Goal: Task Accomplishment & Management: Use online tool/utility

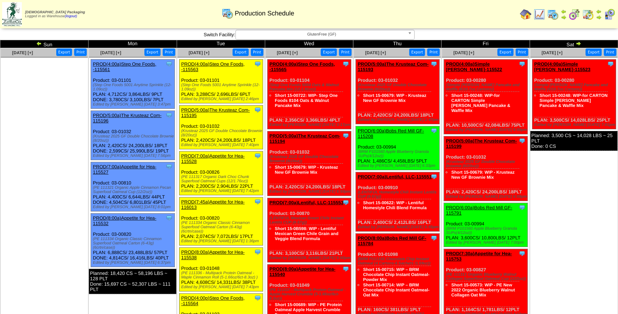
click at [368, 33] on span "GlutenFree (GF)" at bounding box center [322, 34] width 166 height 9
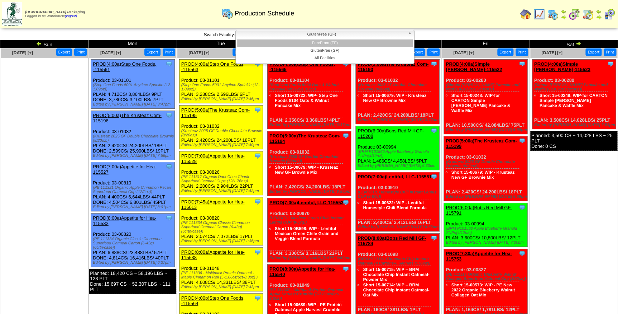
click at [357, 45] on li "FreeFrom (FF)" at bounding box center [325, 43] width 176 height 8
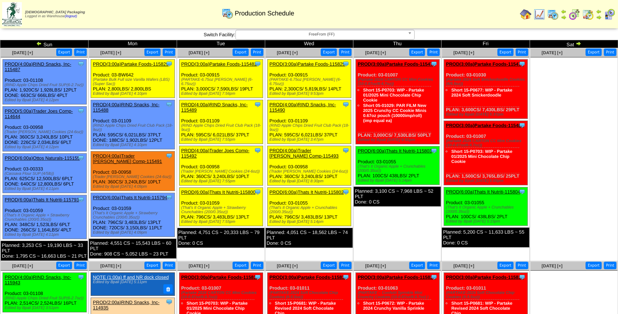
click at [304, 63] on link "PROD(3:00a)Partake Foods-115825" at bounding box center [307, 63] width 76 height 5
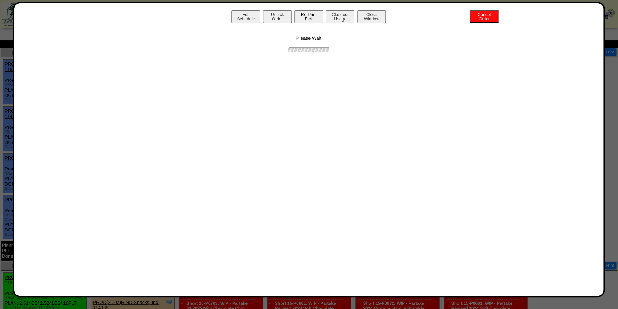
click at [299, 21] on button "Re-Print Pick" at bounding box center [309, 16] width 29 height 13
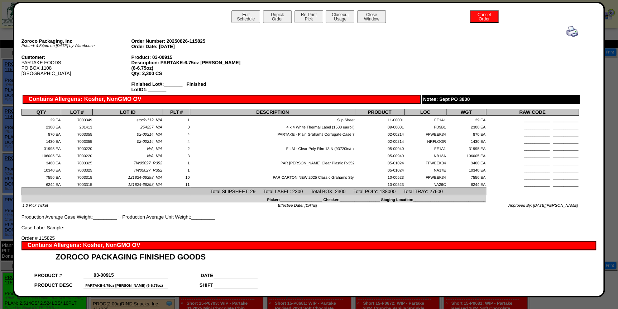
click at [570, 30] on img at bounding box center [571, 31] width 11 height 11
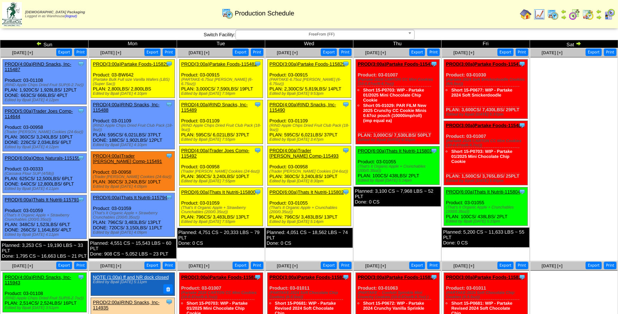
click at [305, 103] on link "PROD(4:00a)RIND Snacks, Inc-115490" at bounding box center [302, 107] width 67 height 11
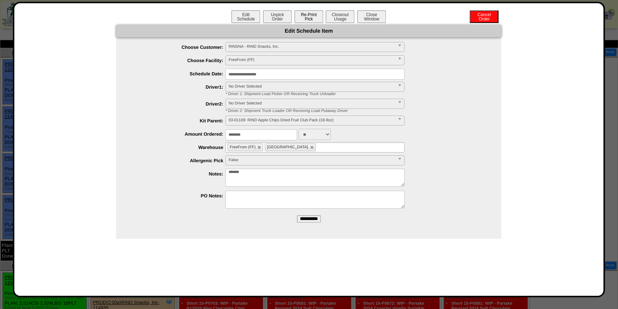
click at [315, 18] on button "Re-Print Pick" at bounding box center [309, 16] width 29 height 13
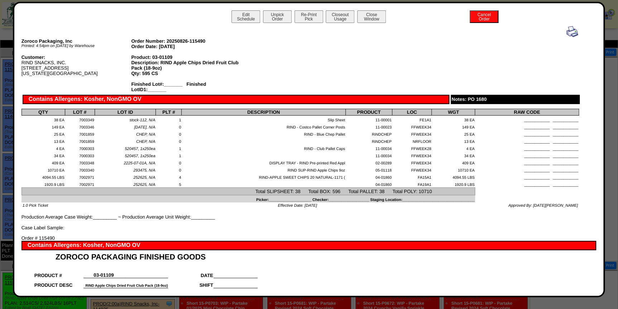
click at [566, 33] on img at bounding box center [571, 31] width 11 height 11
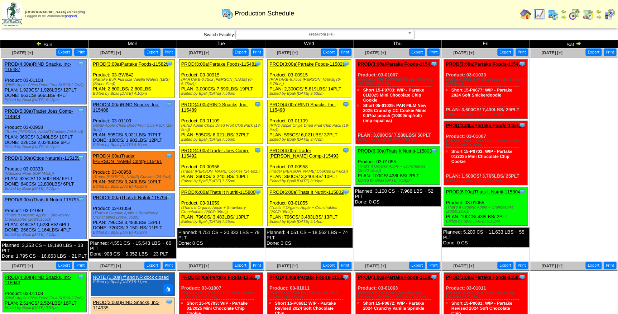
click at [313, 150] on link "PROD(4:00a)Trader [PERSON_NAME] Comp-115493" at bounding box center [303, 153] width 69 height 11
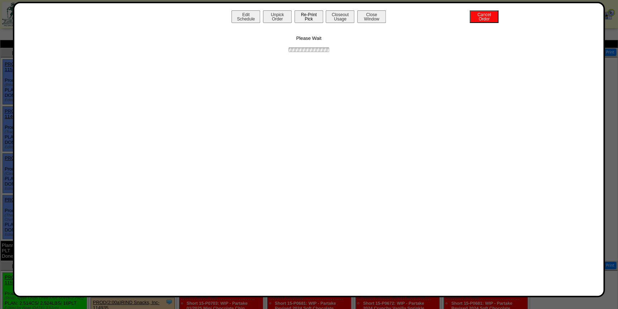
click at [305, 16] on button "Re-Print Pick" at bounding box center [309, 16] width 29 height 13
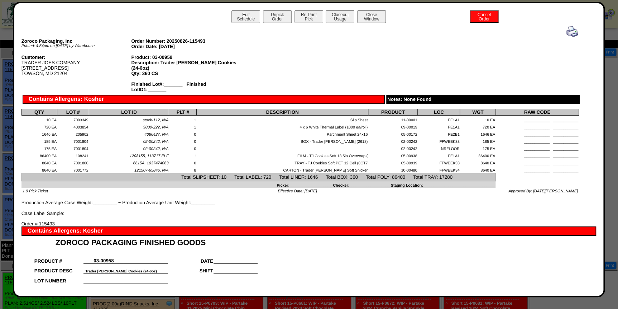
click at [572, 32] on img at bounding box center [571, 31] width 11 height 11
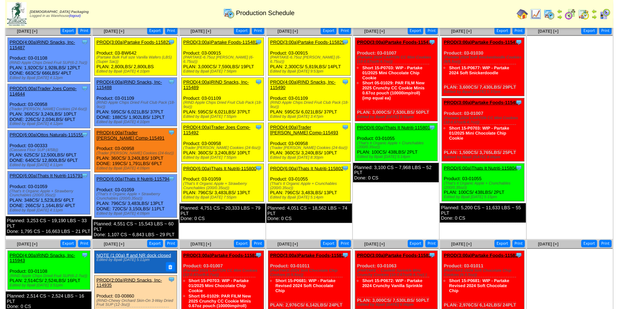
scroll to position [32, 0]
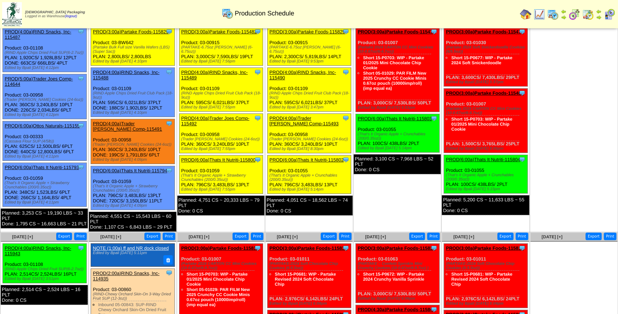
click at [314, 159] on link "PROD(6:00a)Thats It Nutriti-115802" at bounding box center [306, 159] width 74 height 5
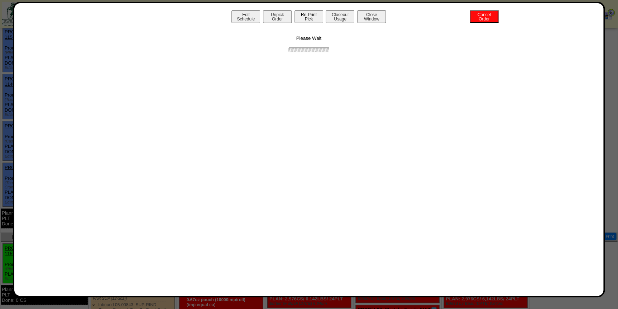
click at [301, 18] on button "Re-Print Pick" at bounding box center [309, 16] width 29 height 13
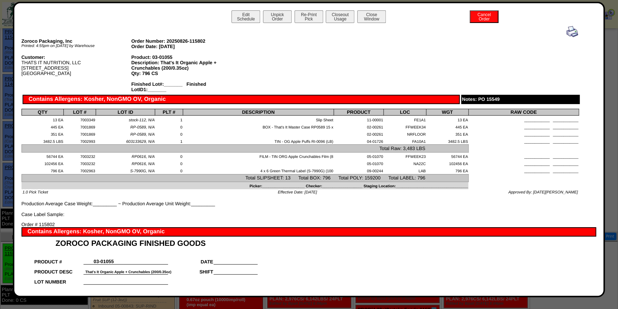
click at [566, 33] on img at bounding box center [571, 31] width 11 height 11
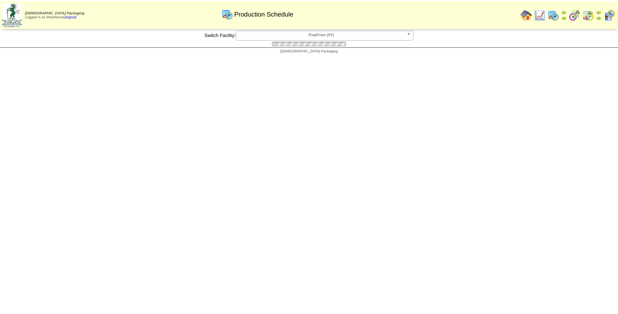
scroll to position [32, 0]
